Goal: Find specific fact: Find contact information

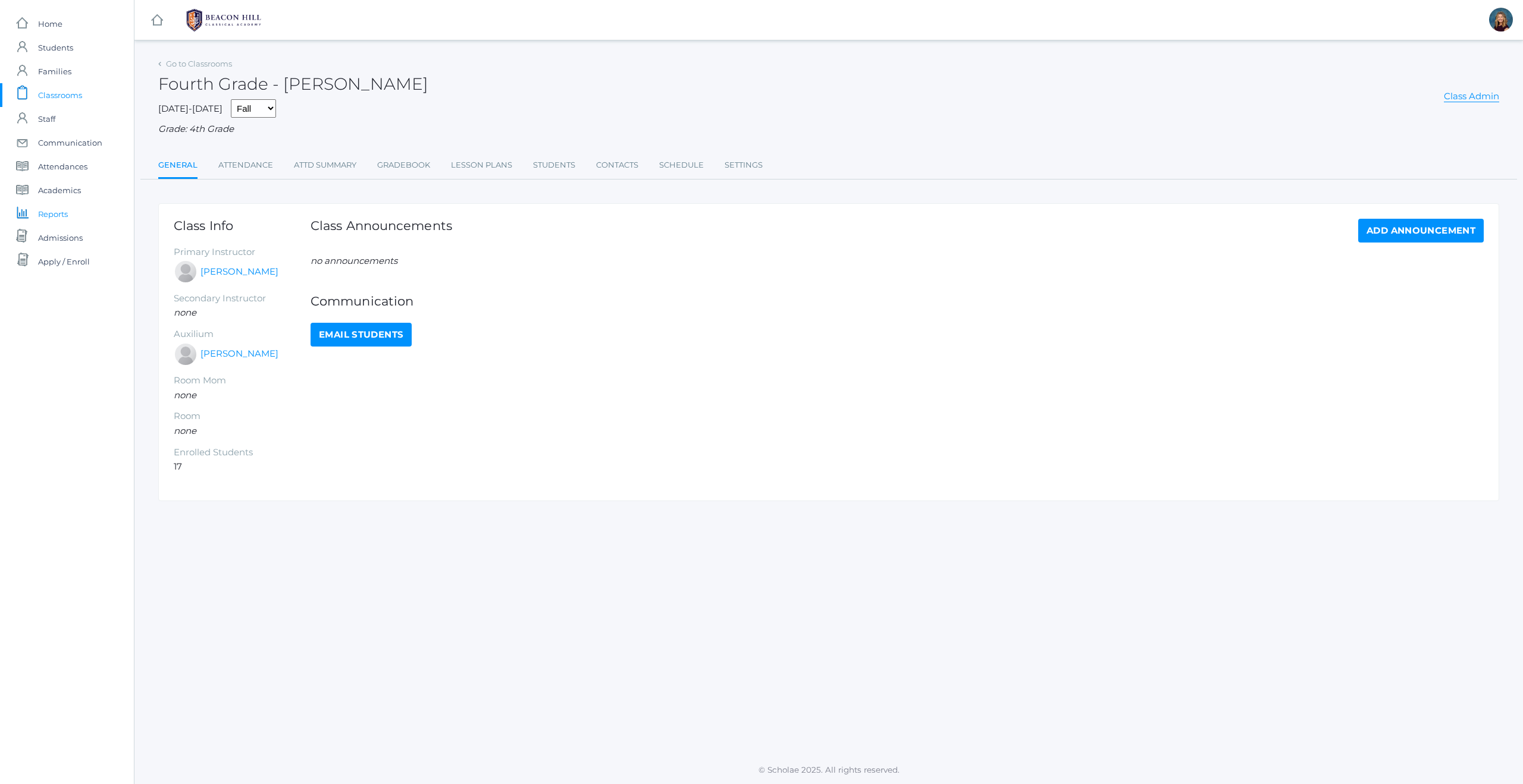
click at [60, 214] on span "Reports" at bounding box center [52, 214] width 30 height 24
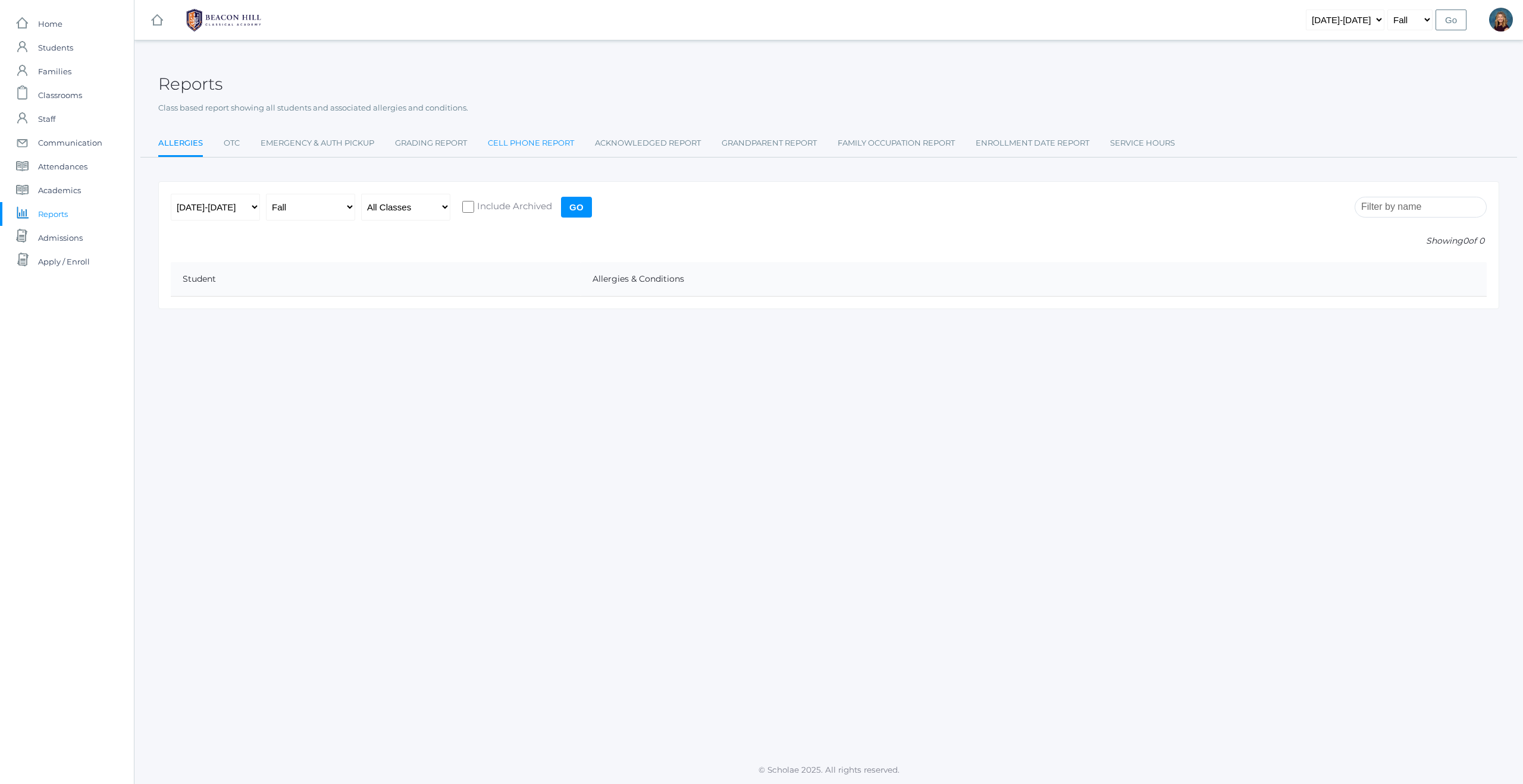
click at [538, 142] on link "Cell Phone Report" at bounding box center [531, 143] width 87 height 24
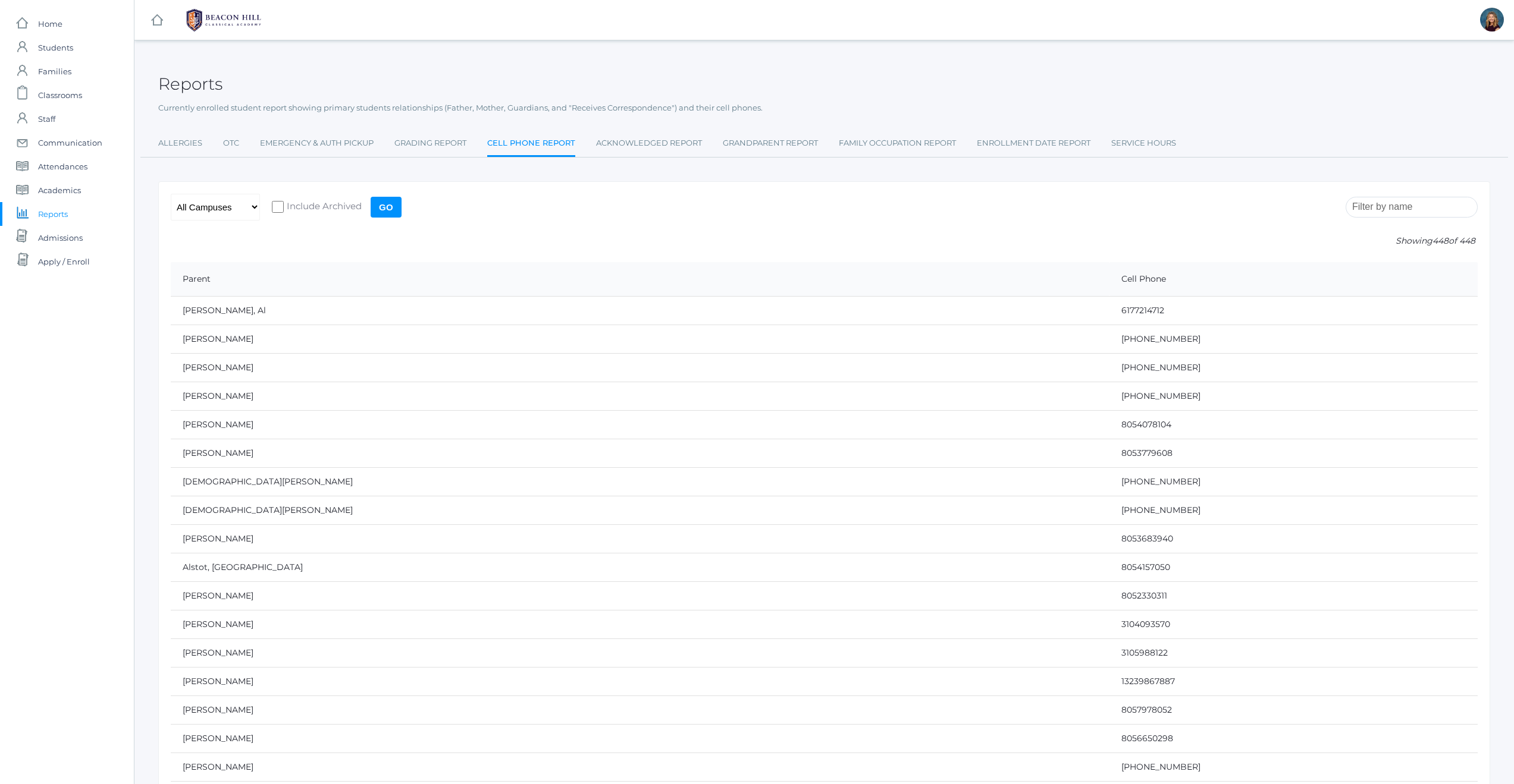
click at [688, 235] on p "Showing 448 of 448" at bounding box center [824, 241] width 1307 height 12
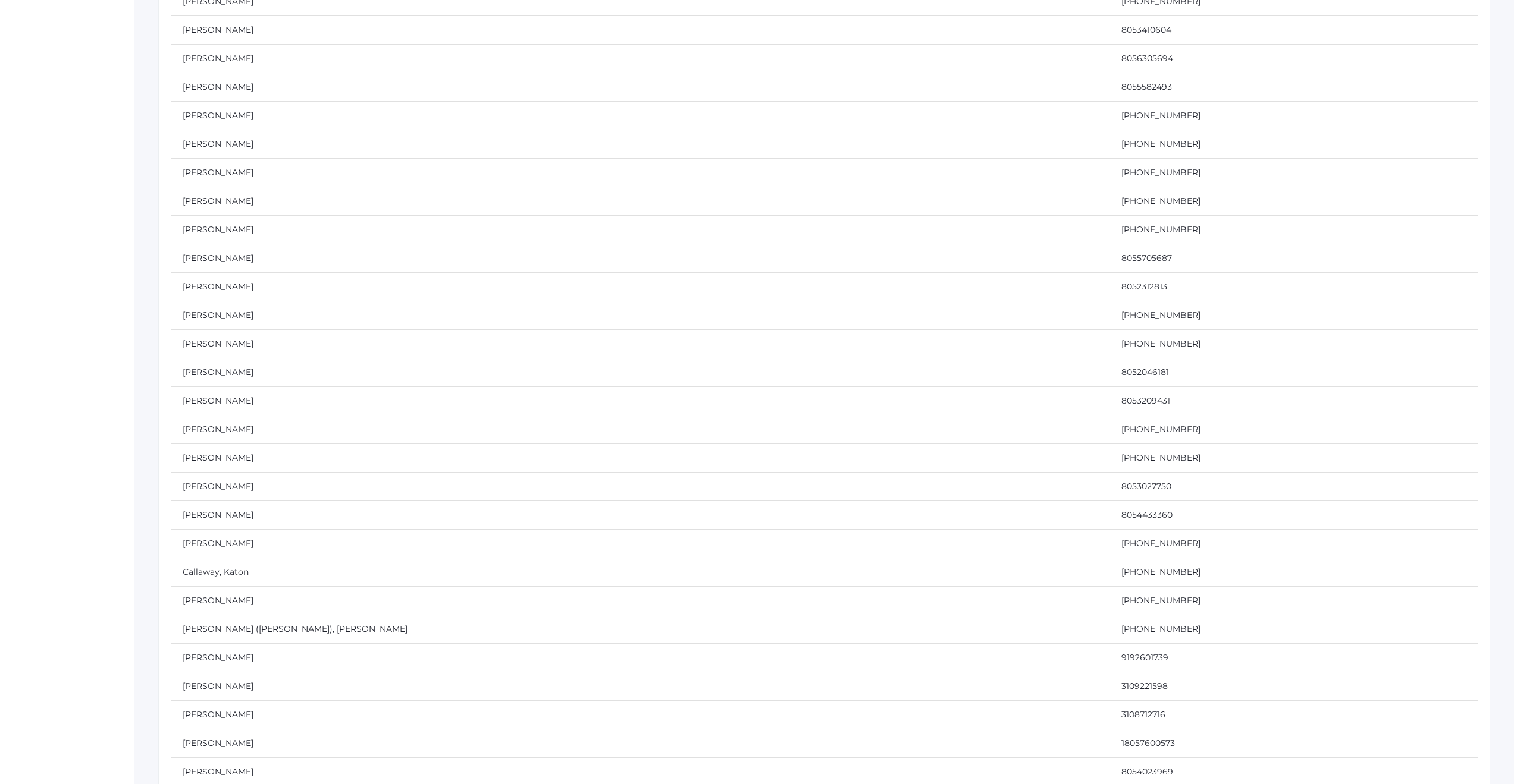
scroll to position [1898, 0]
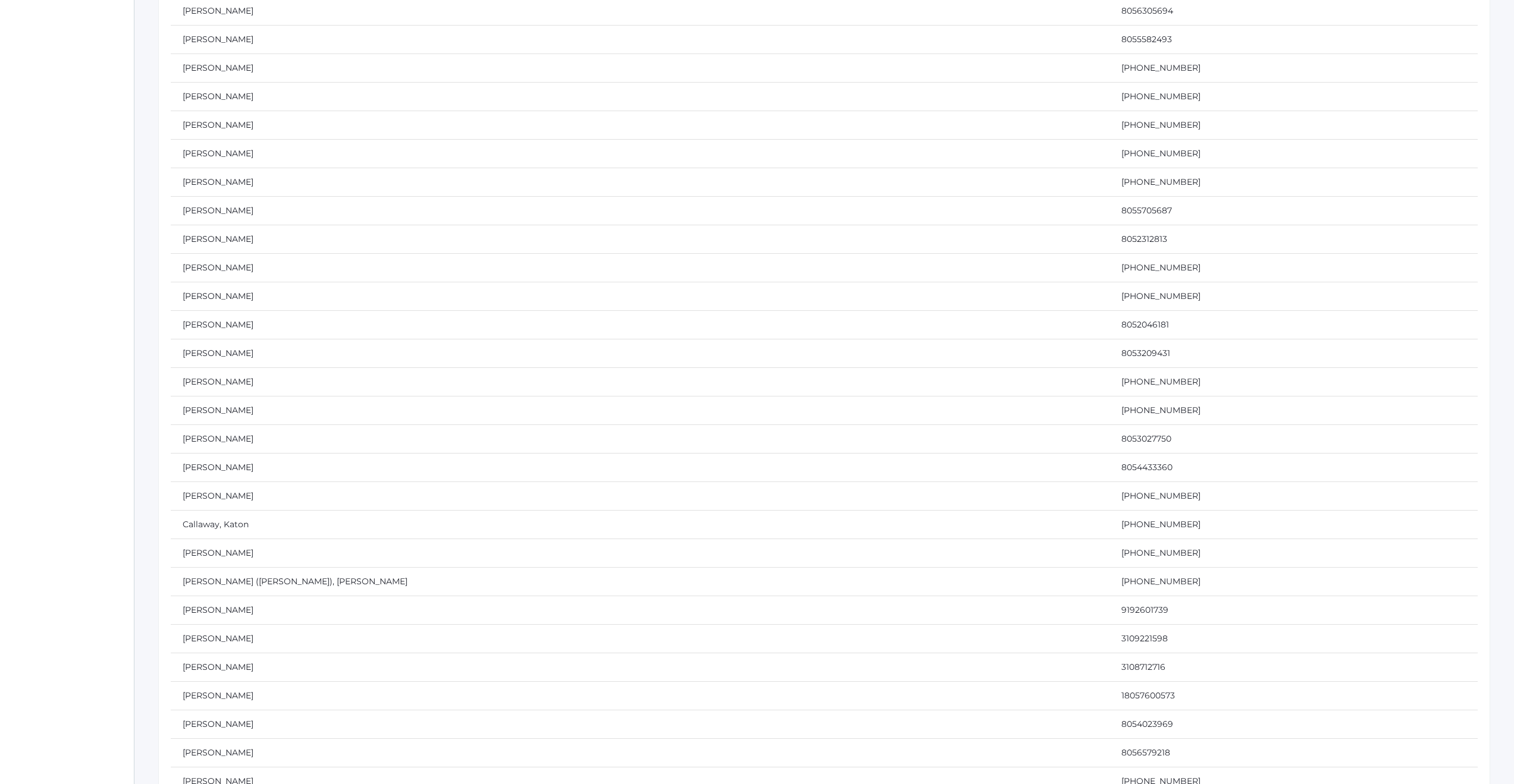
drag, startPoint x: 254, startPoint y: 318, endPoint x: 750, endPoint y: 715, distance: 635.3
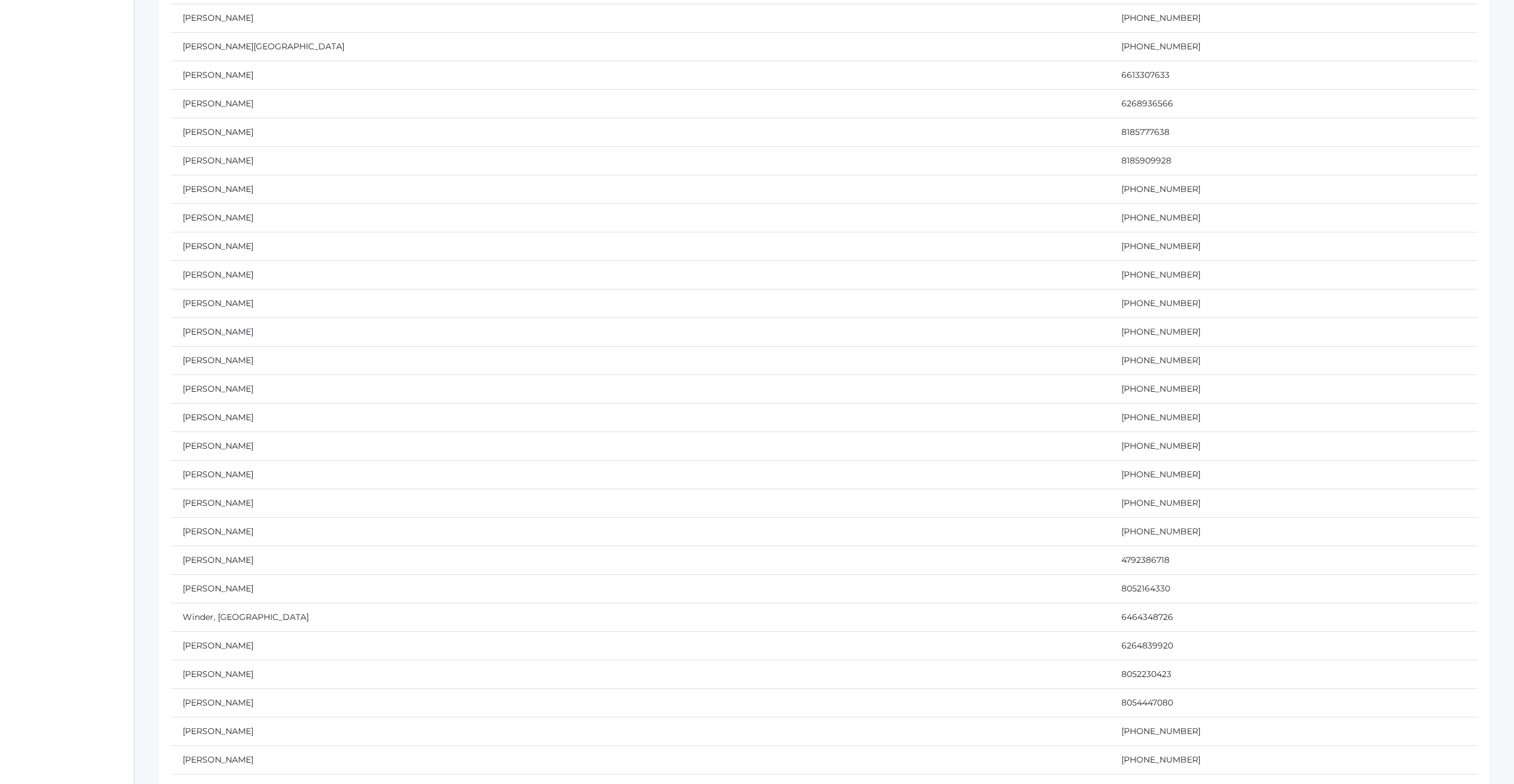
scroll to position [12353, 0]
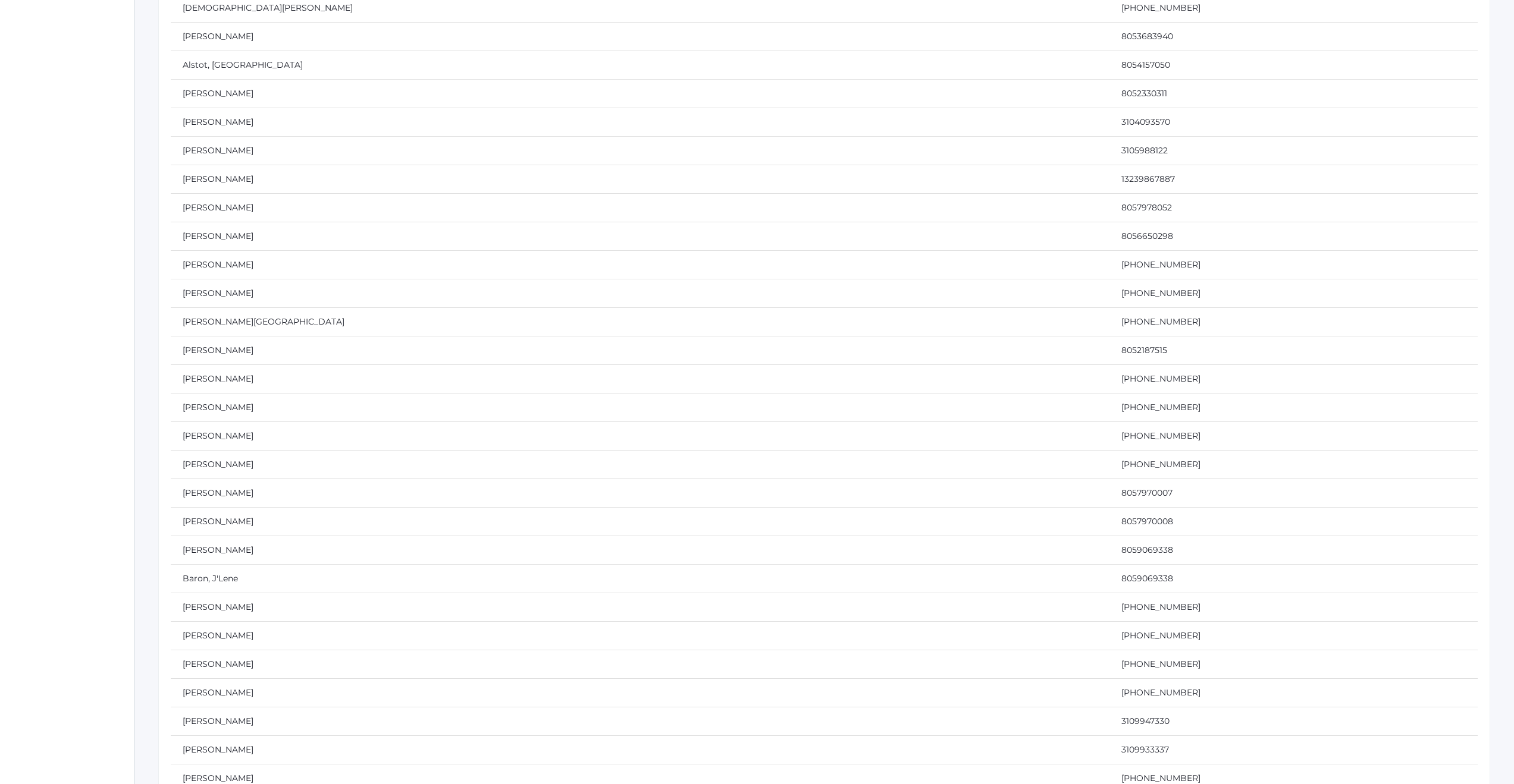
scroll to position [0, 0]
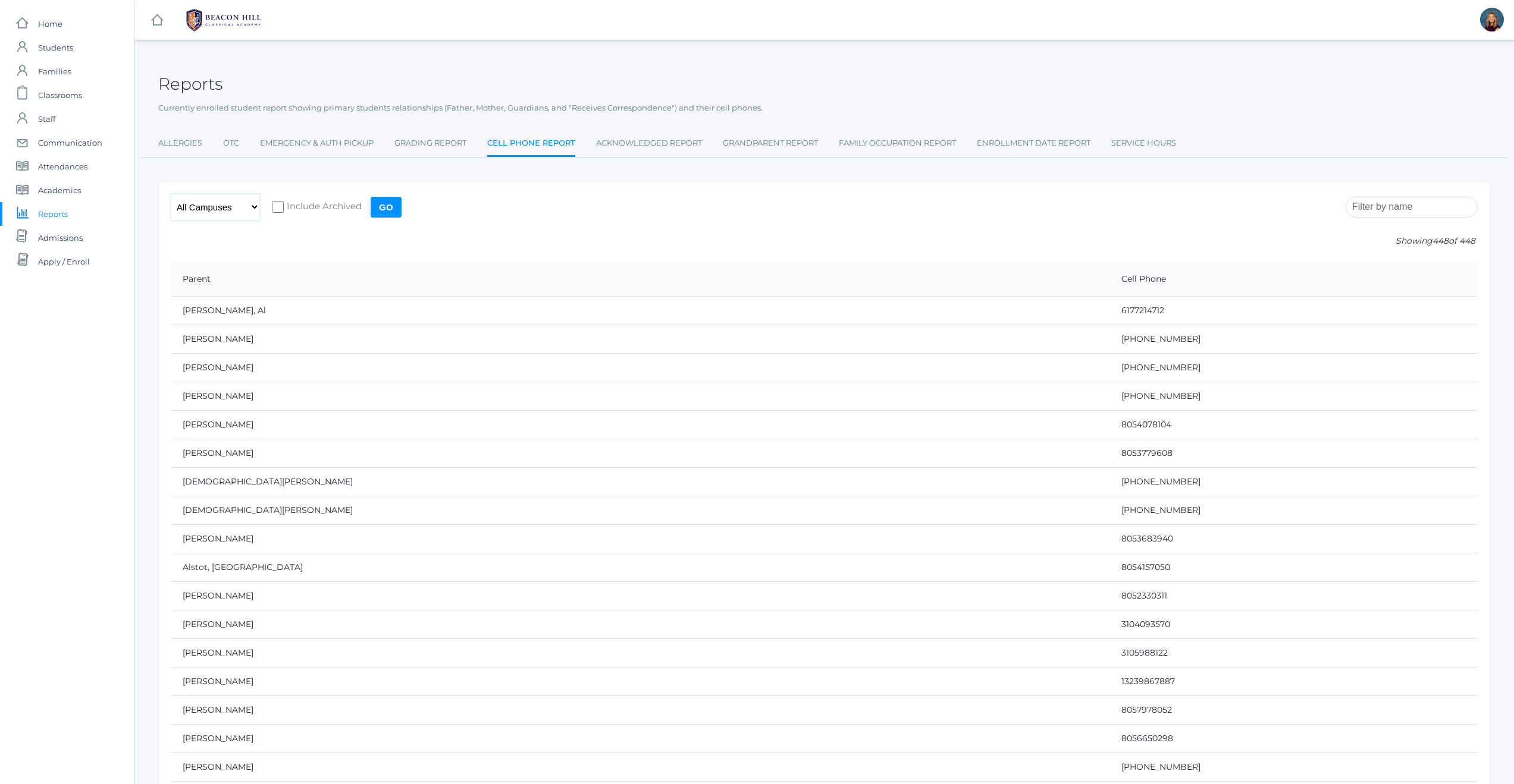
click at [257, 206] on select "All Campuses [GEOGRAPHIC_DATA]" at bounding box center [215, 207] width 89 height 27
select select "lower"
click at [386, 211] on input "Go" at bounding box center [386, 207] width 31 height 21
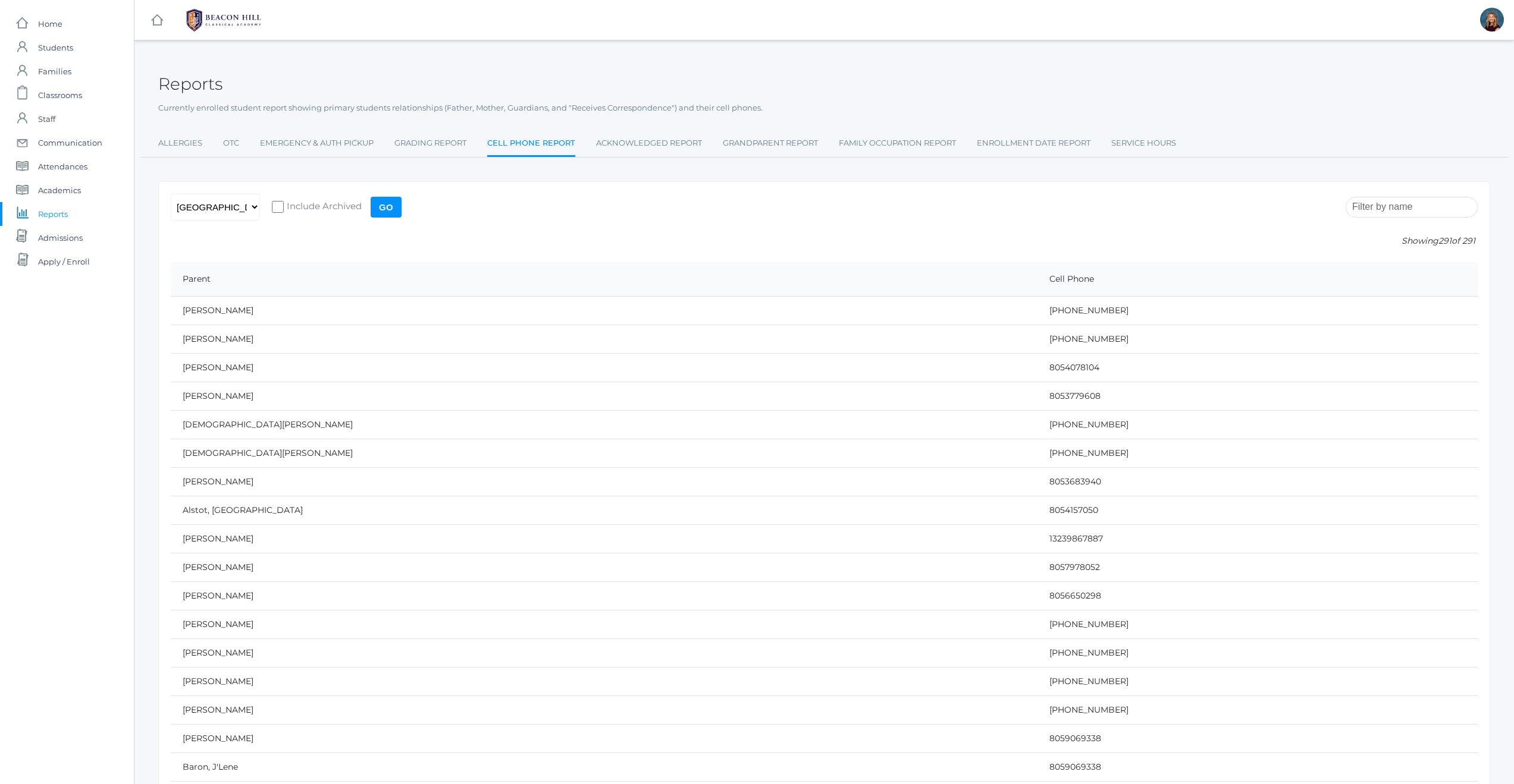
click at [387, 209] on input "Go" at bounding box center [386, 207] width 31 height 21
click at [317, 306] on td "[PERSON_NAME]" at bounding box center [604, 310] width 866 height 28
click at [341, 303] on td "[PERSON_NAME]" at bounding box center [604, 310] width 866 height 28
drag, startPoint x: 453, startPoint y: 296, endPoint x: 586, endPoint y: 302, distance: 133.1
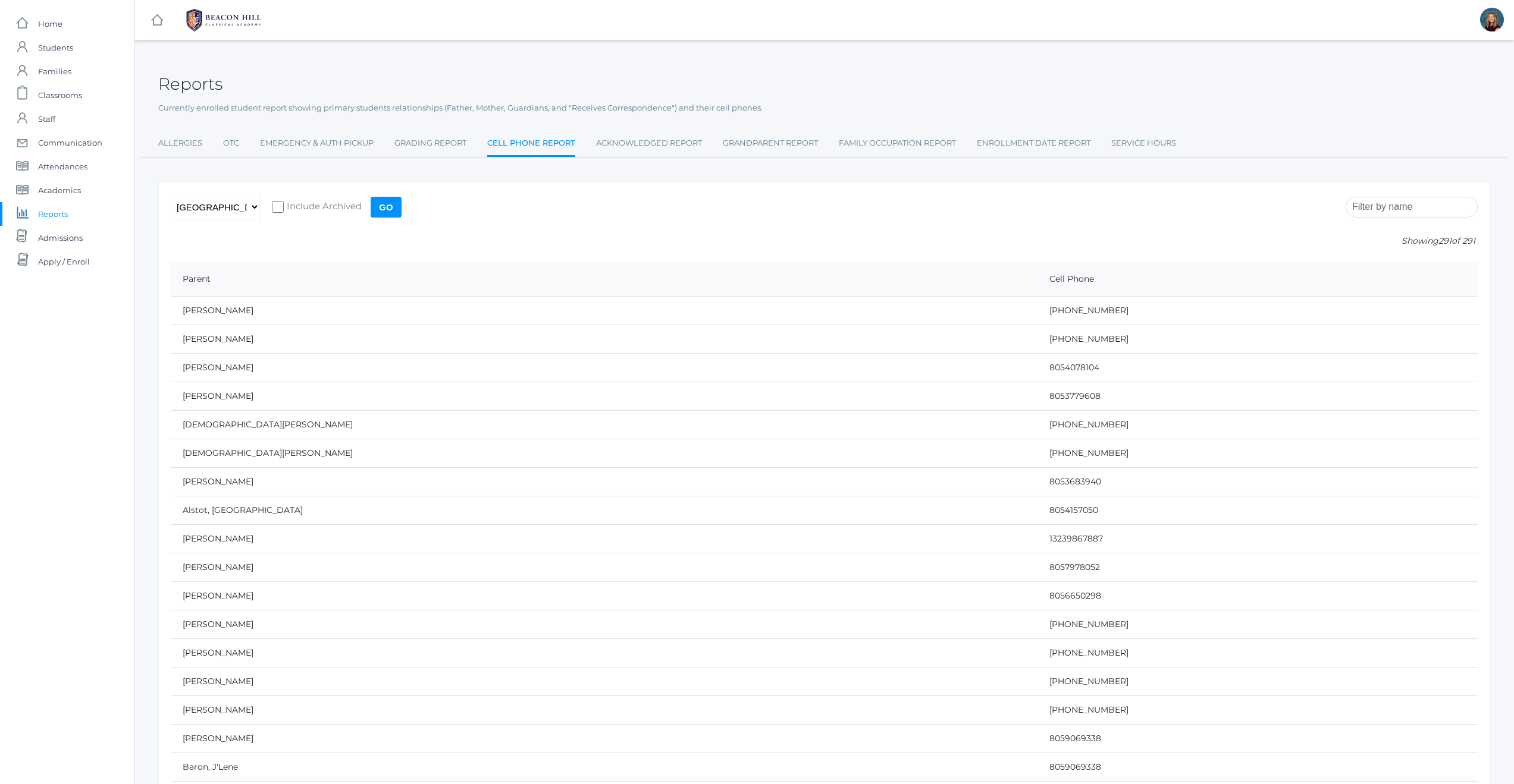
click at [532, 323] on td "[PERSON_NAME]" at bounding box center [604, 310] width 866 height 28
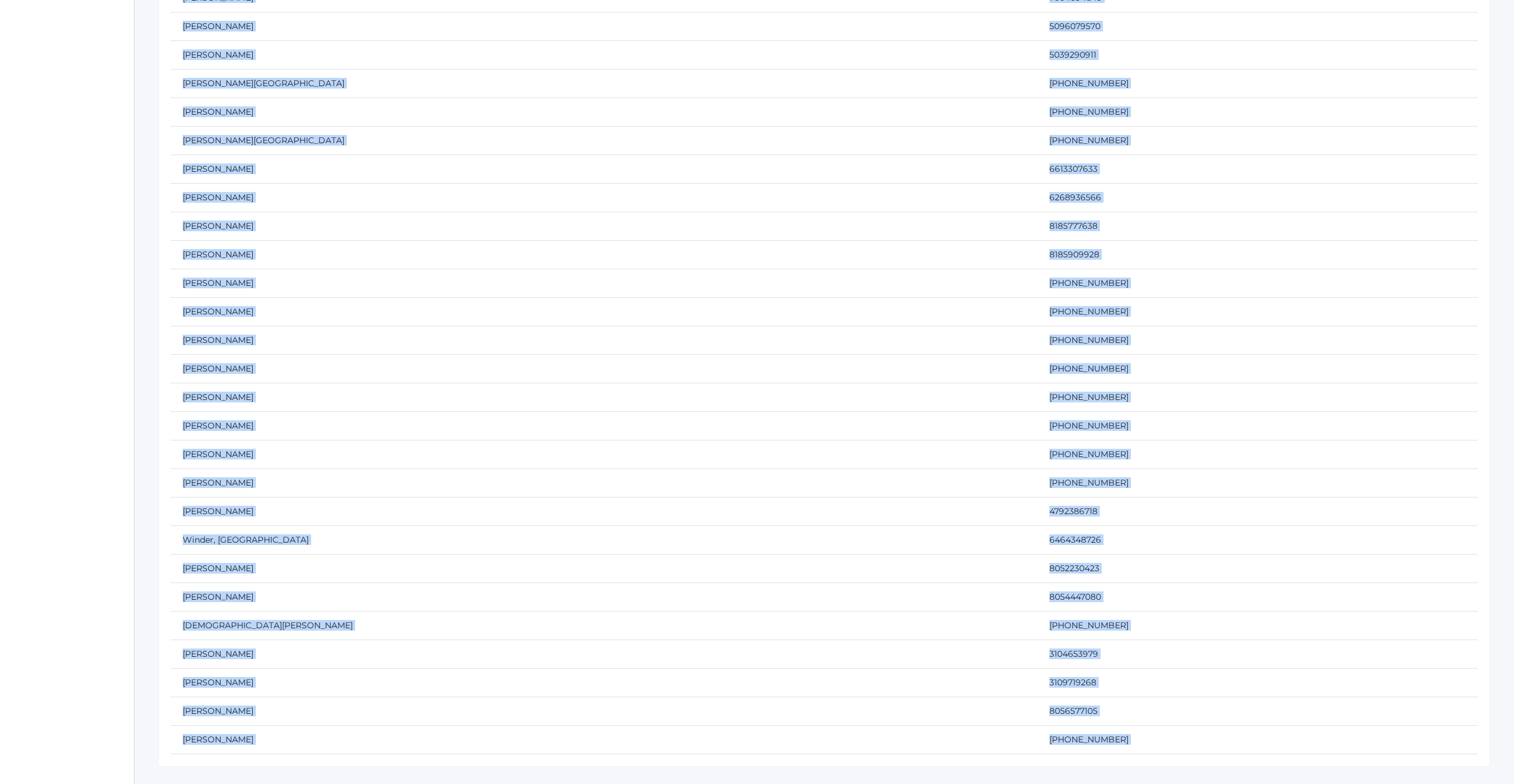
scroll to position [7873, 0]
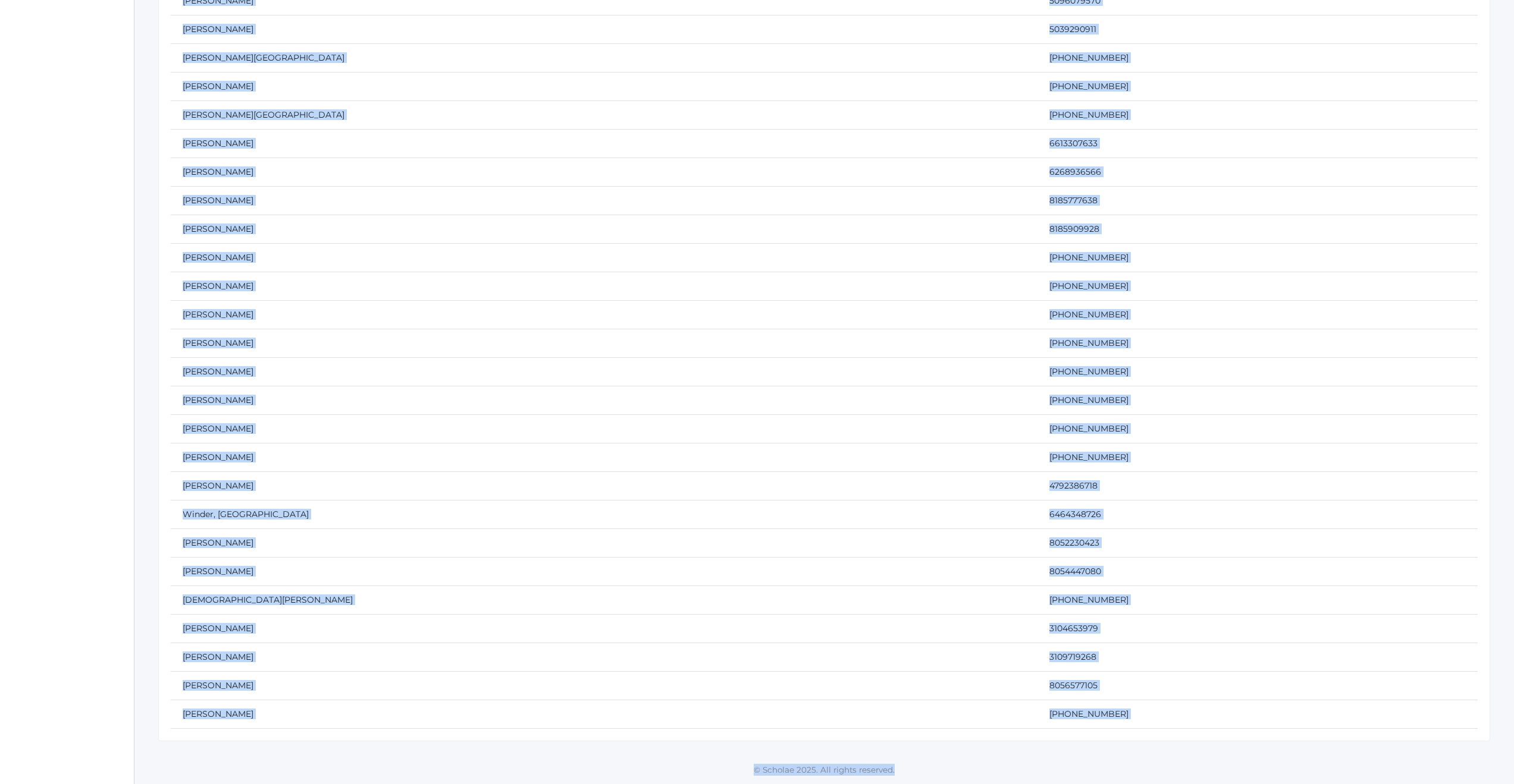
drag, startPoint x: 299, startPoint y: 280, endPoint x: 602, endPoint y: 783, distance: 587.2
copy div "Cell Phone Abrea, Marc 805-701-2974 Abrea, Shelby 805-754-1158 Adams, Jamie 805…"
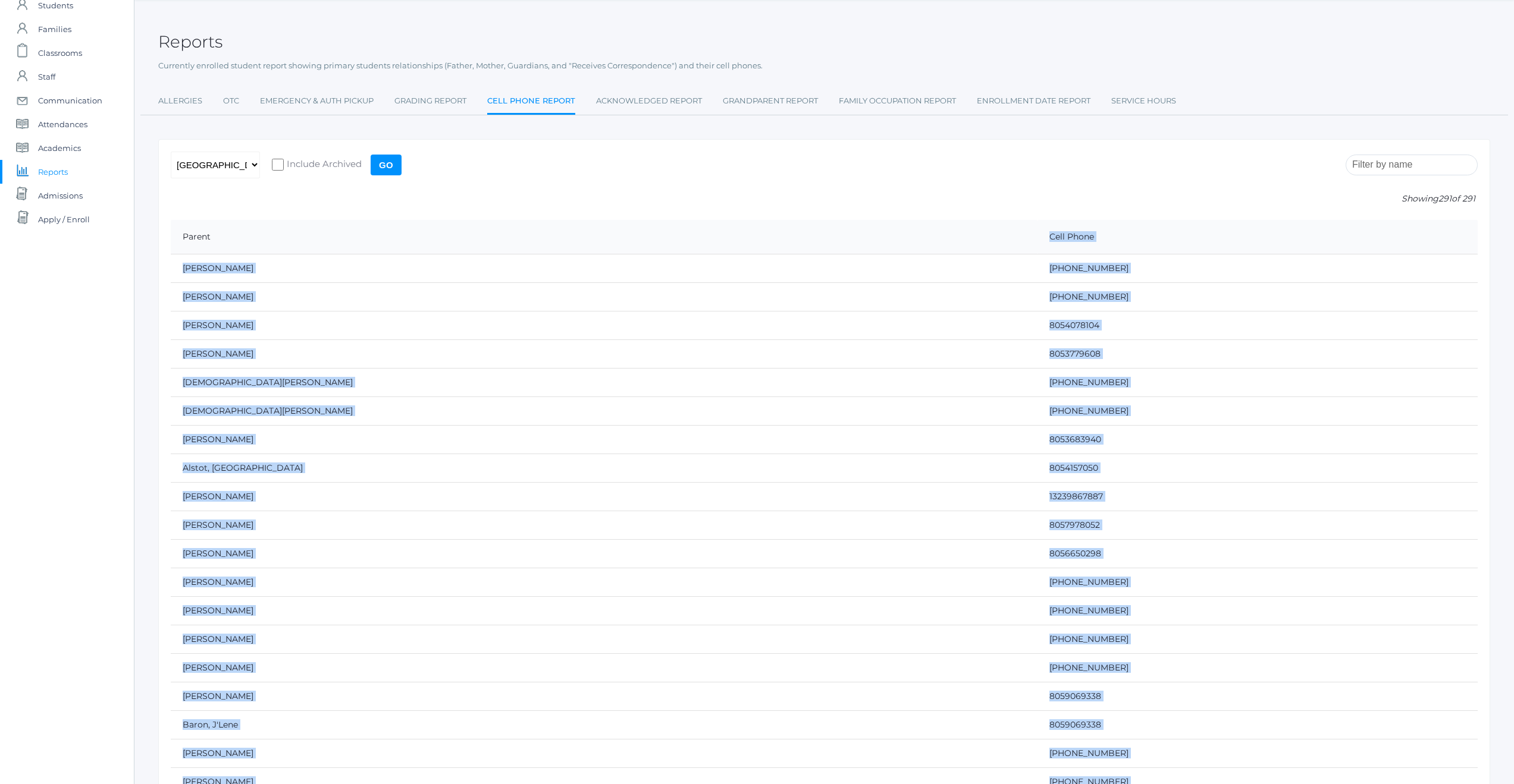
scroll to position [0, 0]
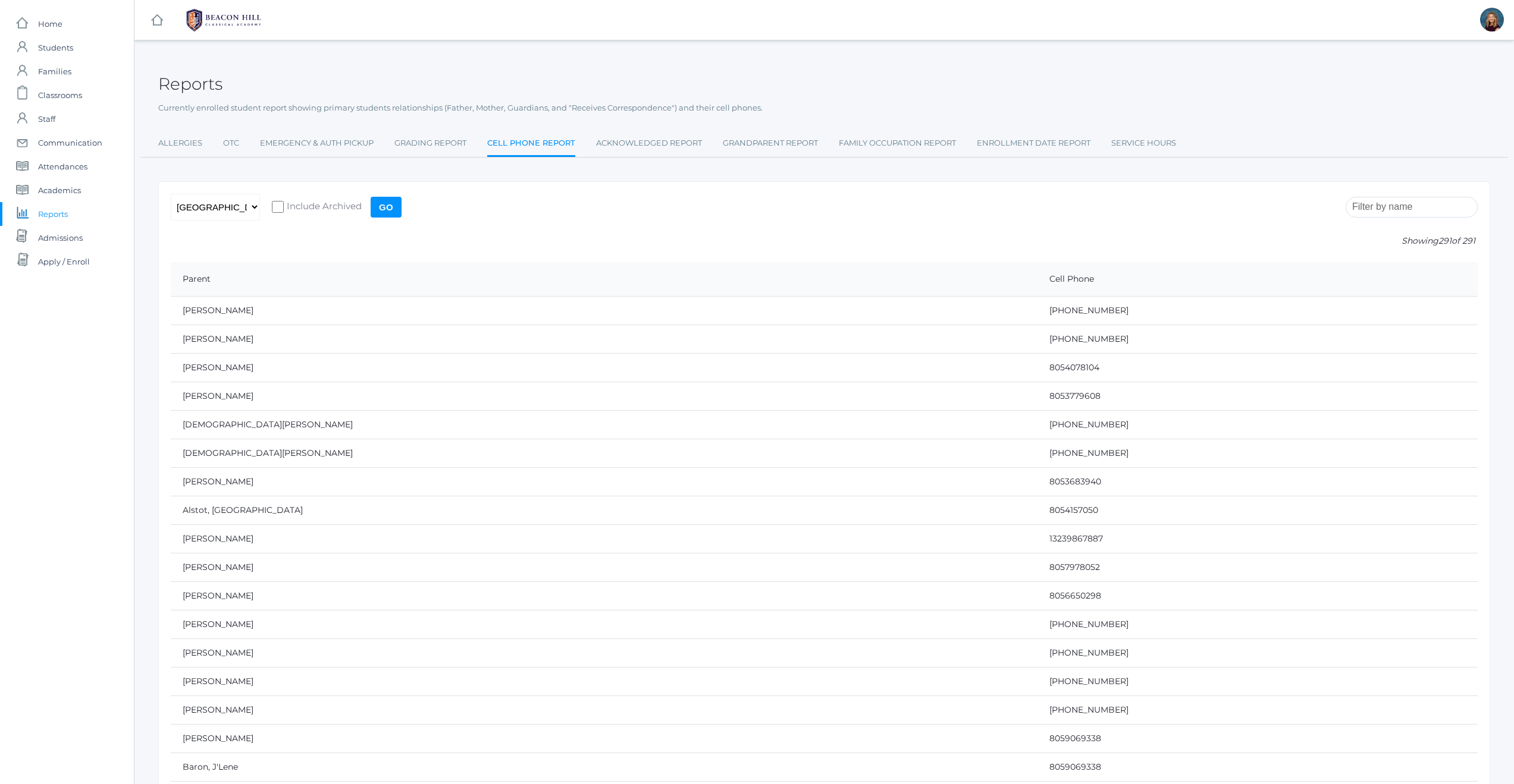
click at [234, 238] on p "Showing 291 of 291" at bounding box center [824, 241] width 1307 height 12
click at [256, 208] on select "All Campuses [GEOGRAPHIC_DATA]" at bounding box center [215, 207] width 89 height 27
click at [392, 209] on input "Go" at bounding box center [386, 207] width 31 height 21
